Goal: Information Seeking & Learning: Understand process/instructions

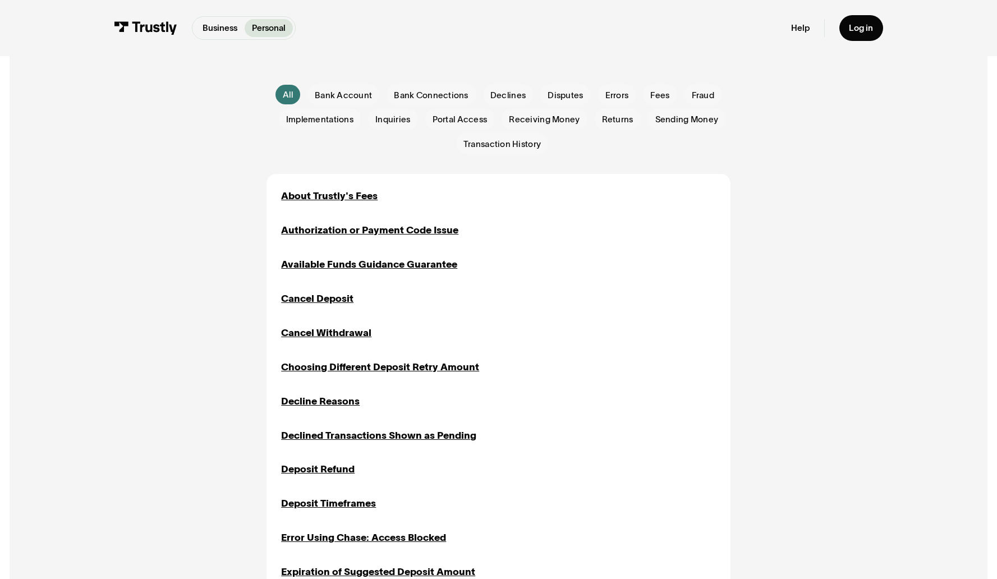
click at [263, 31] on p "Personal" at bounding box center [269, 28] width 34 height 13
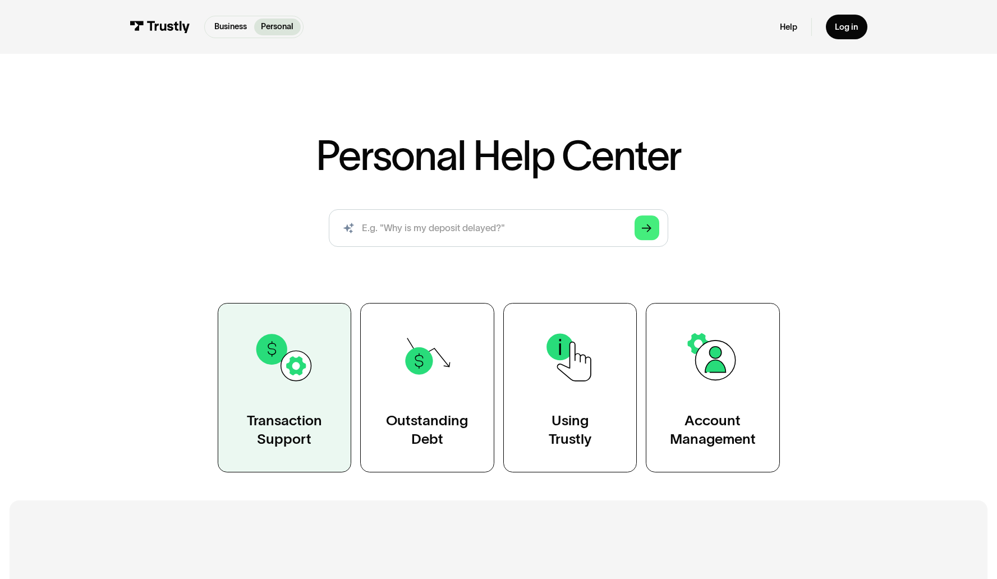
click at [297, 399] on link "Transaction Support" at bounding box center [285, 388] width 134 height 170
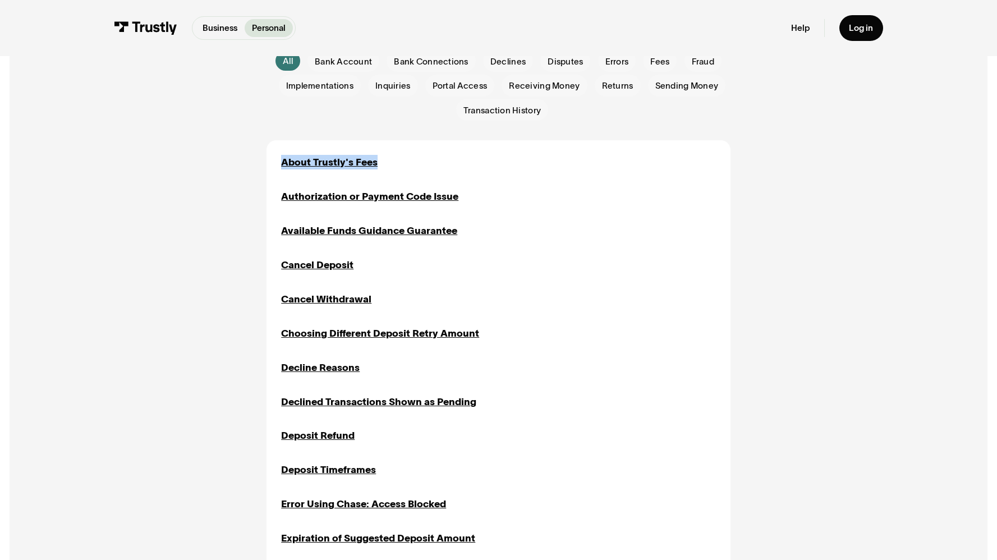
scroll to position [397, 0]
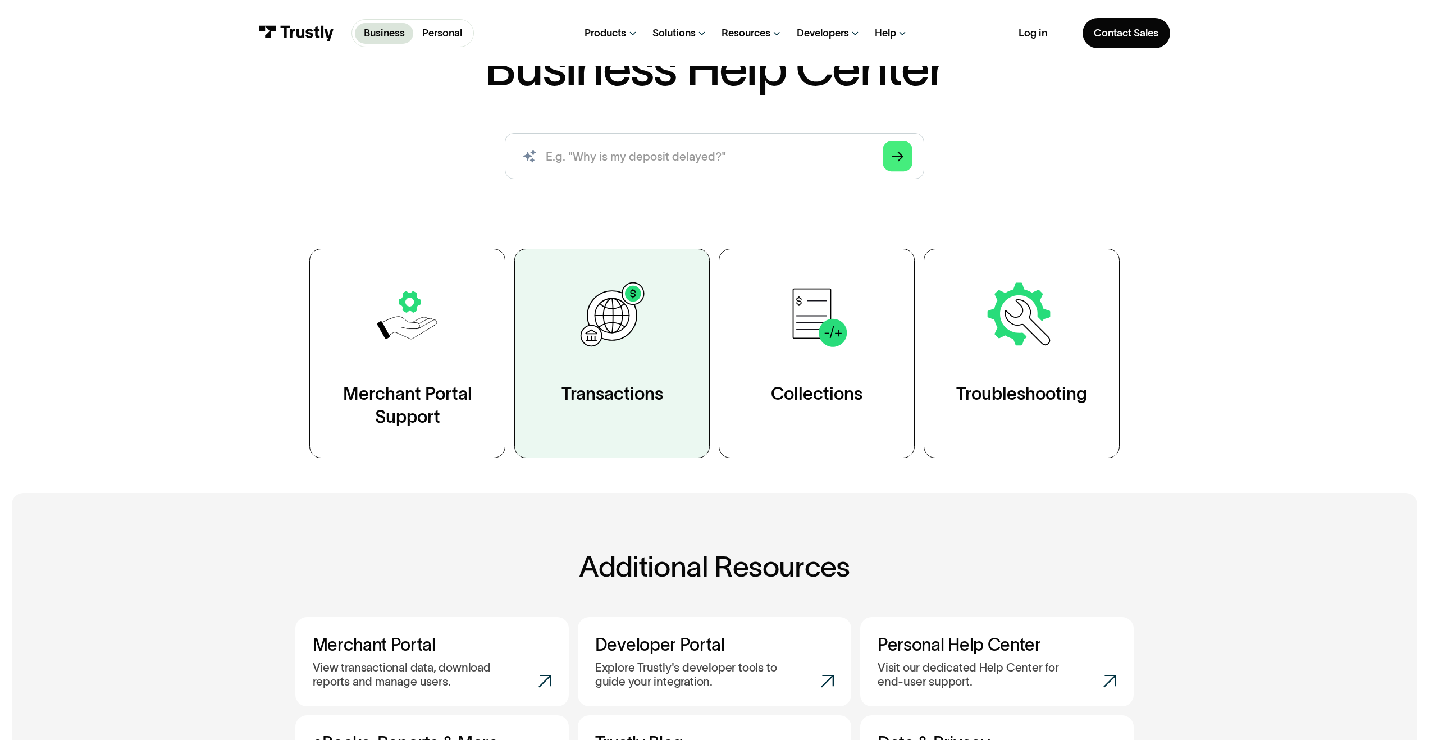
scroll to position [11, 0]
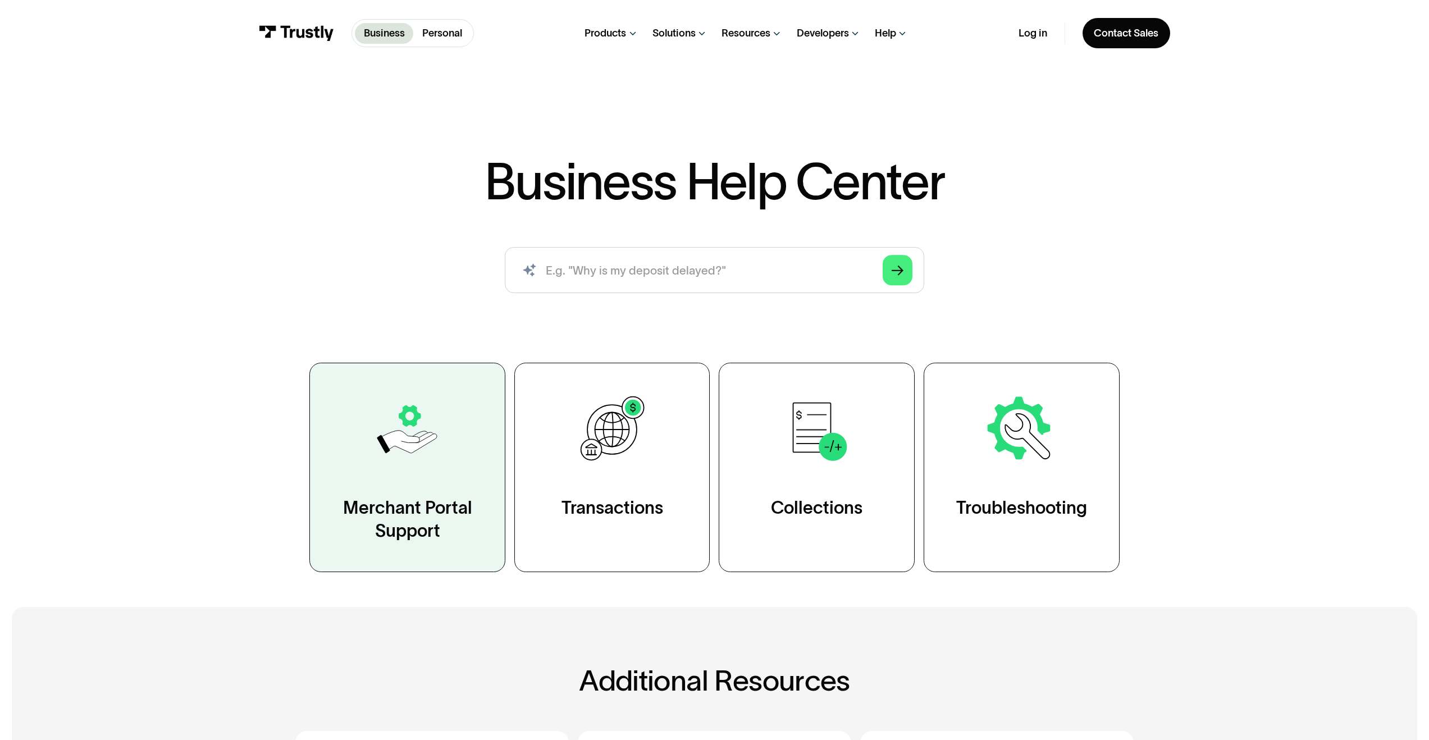
click at [441, 445] on img at bounding box center [407, 429] width 75 height 75
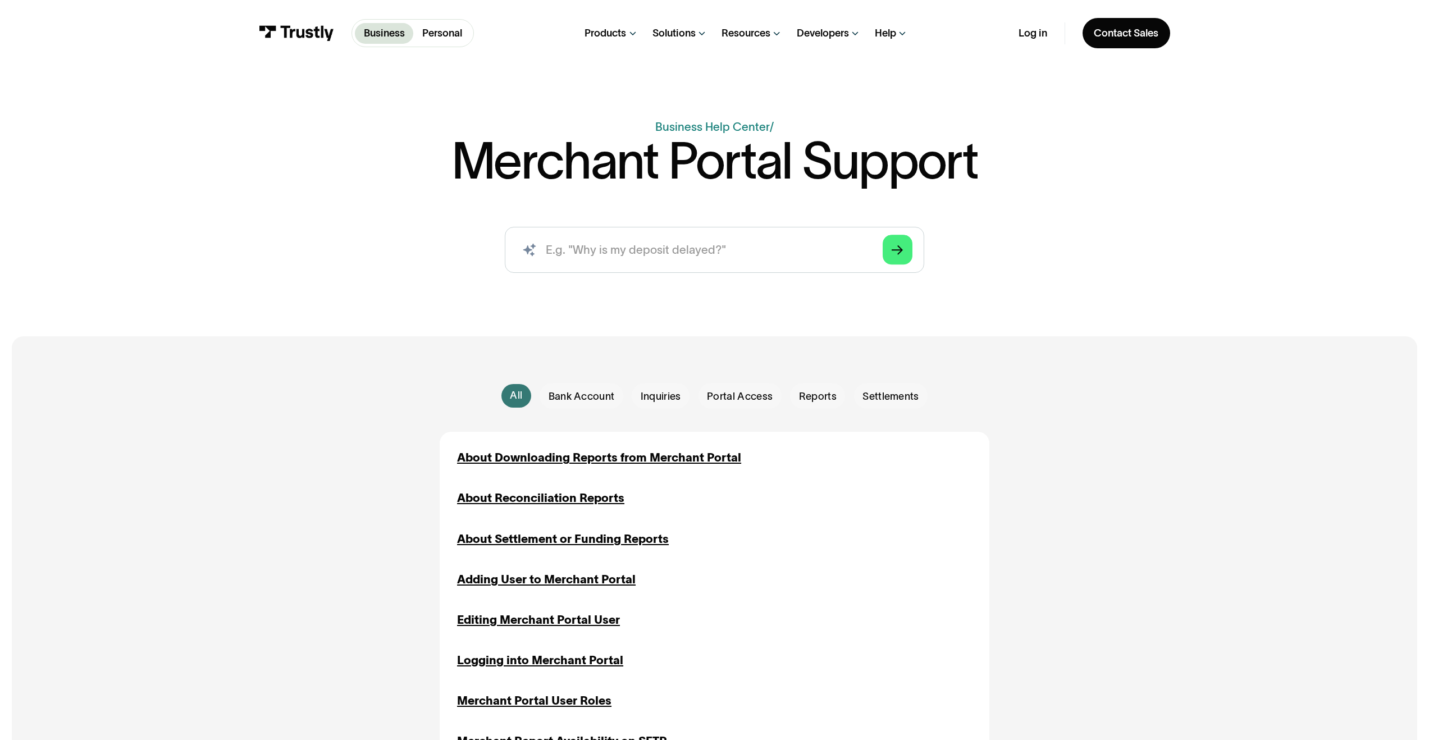
scroll to position [368, 0]
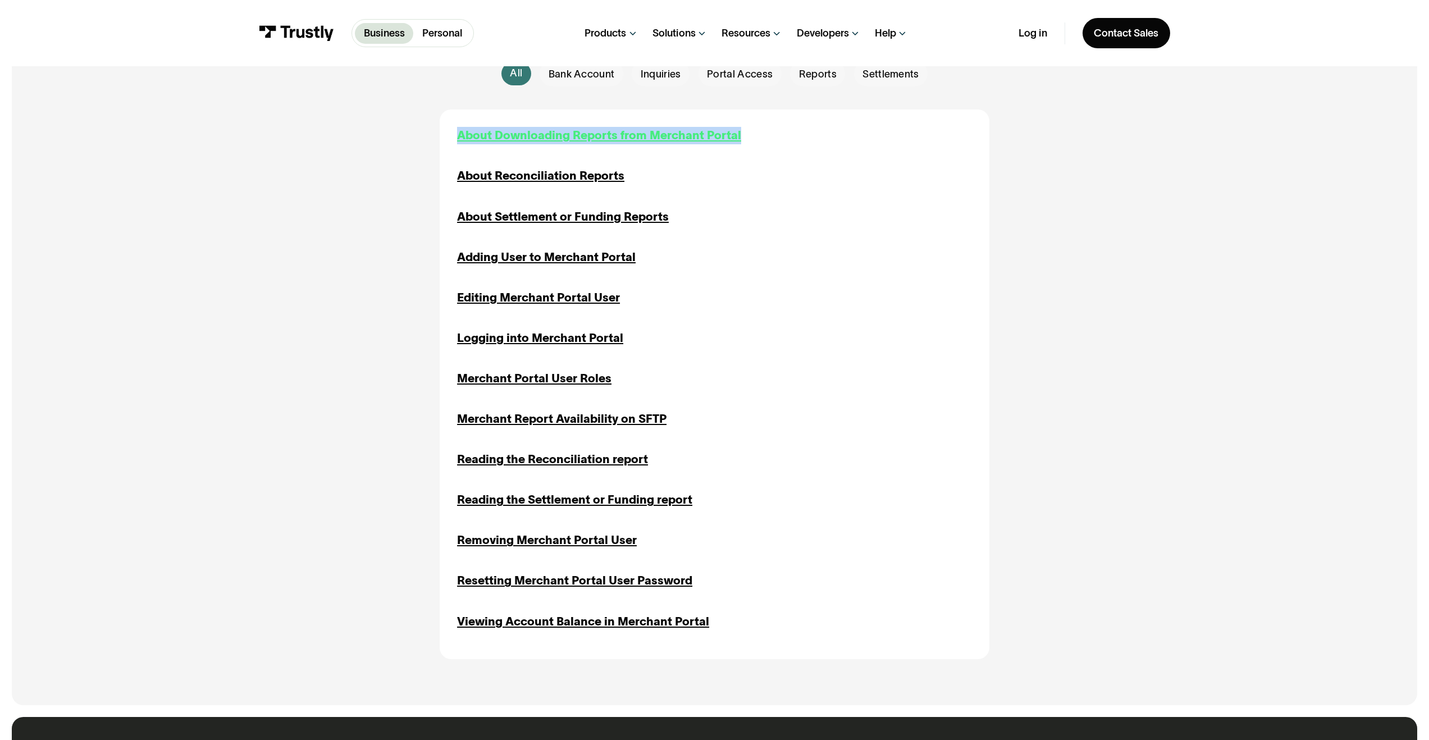
click at [593, 132] on div "About Downloading Reports from Merchant Portal" at bounding box center [599, 135] width 284 height 17
